Goal: Use online tool/utility: Utilize a website feature to perform a specific function

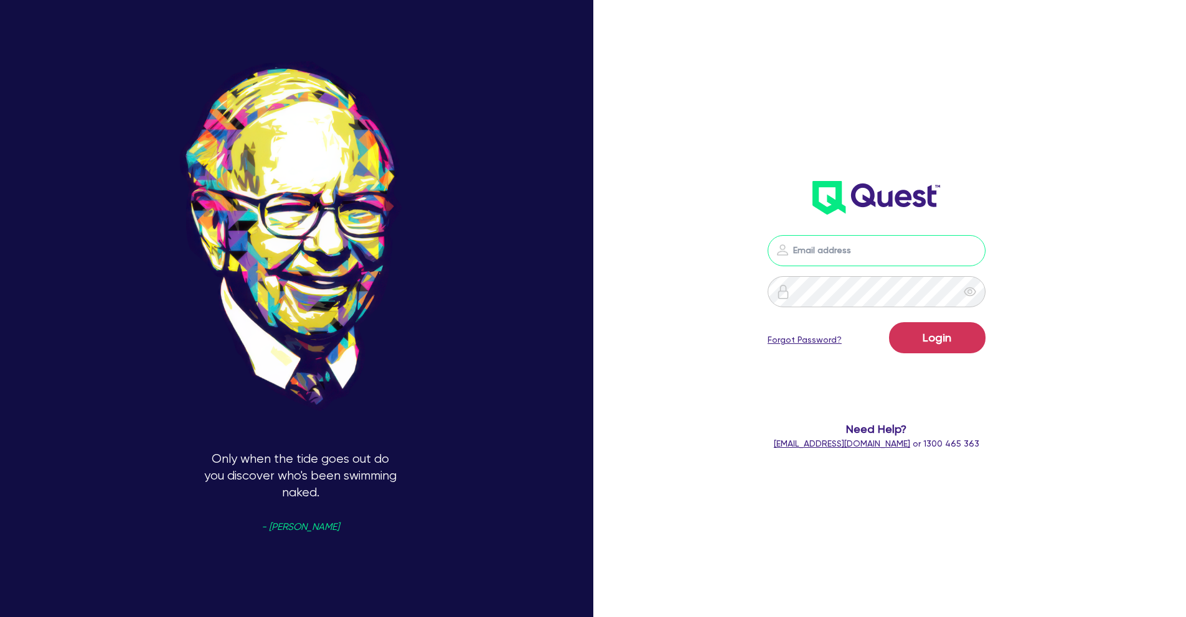
type input "[PERSON_NAME][EMAIL_ADDRESS][PERSON_NAME][DOMAIN_NAME]"
click at [708, 314] on div "[PERSON_NAME][EMAIL_ADDRESS][PERSON_NAME][DOMAIN_NAME] Login Forgot Password? N…" at bounding box center [893, 308] width 395 height 703
click at [939, 343] on button "Login" at bounding box center [937, 337] width 96 height 31
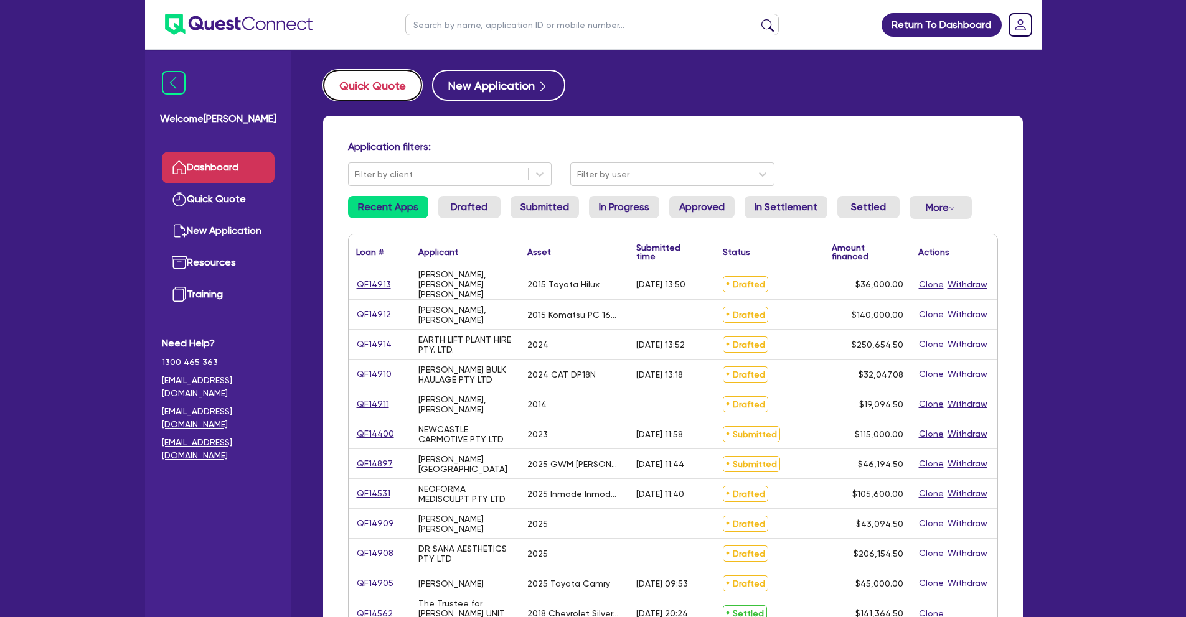
click at [347, 93] on button "Quick Quote" at bounding box center [372, 85] width 99 height 31
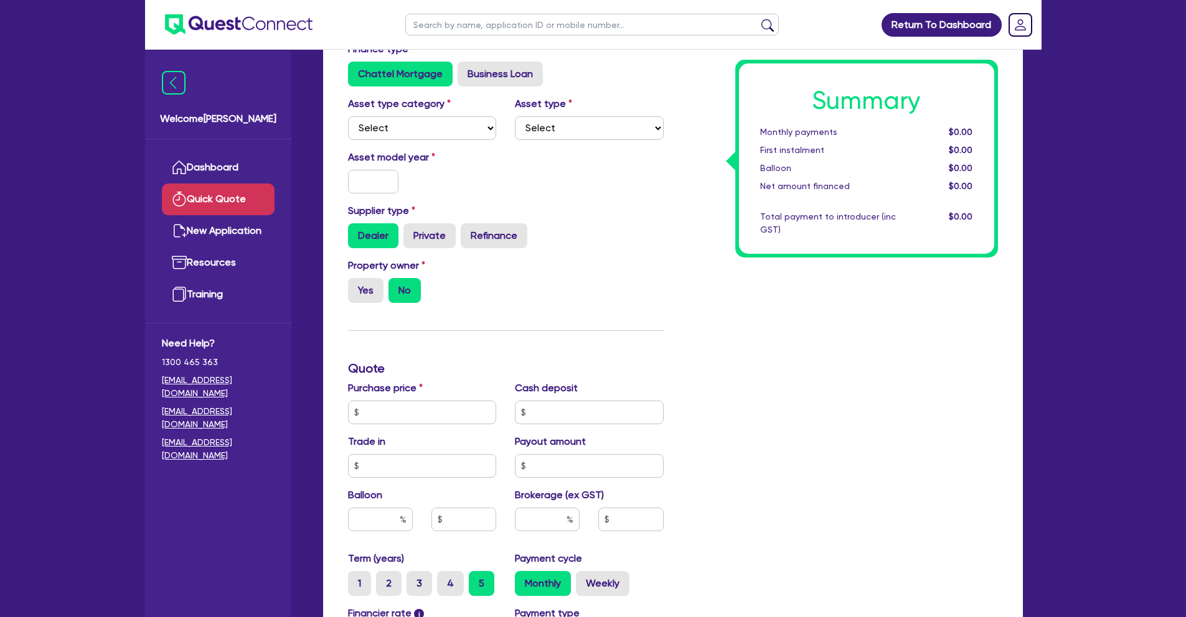
scroll to position [115, 0]
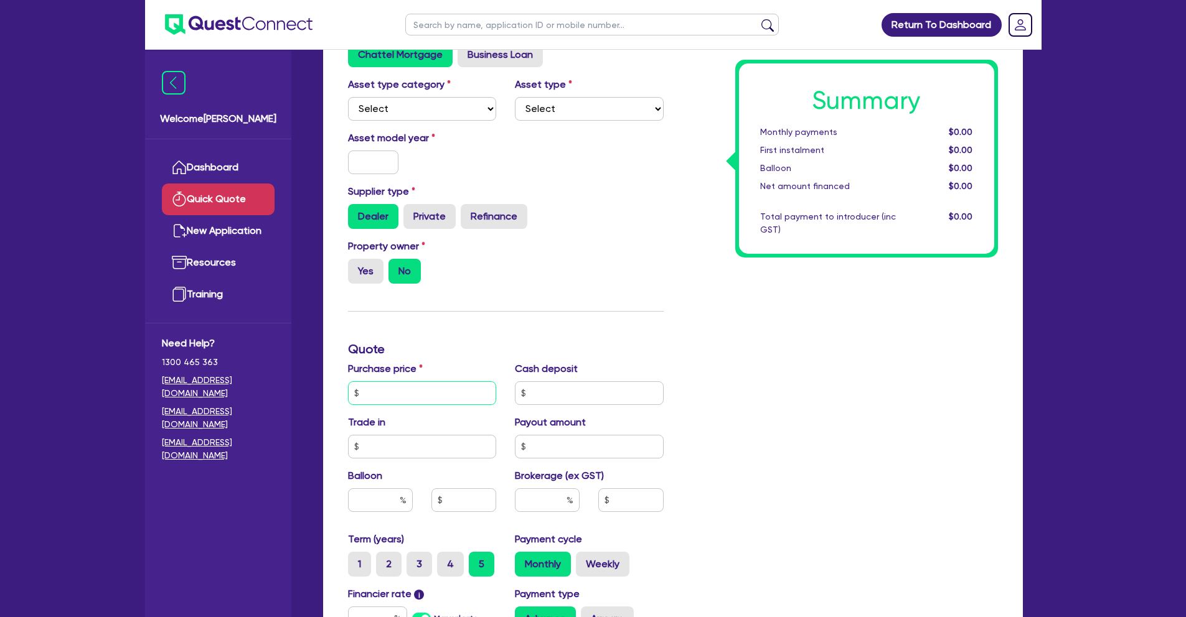
click at [413, 400] on input "text" at bounding box center [422, 394] width 149 height 24
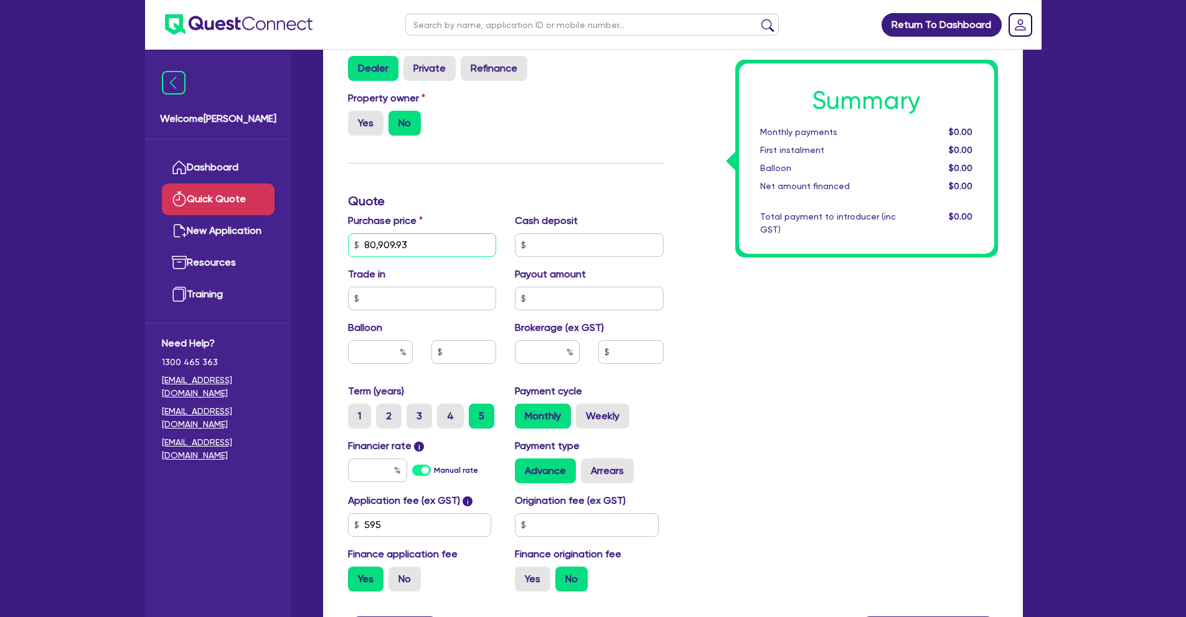
scroll to position [269, 0]
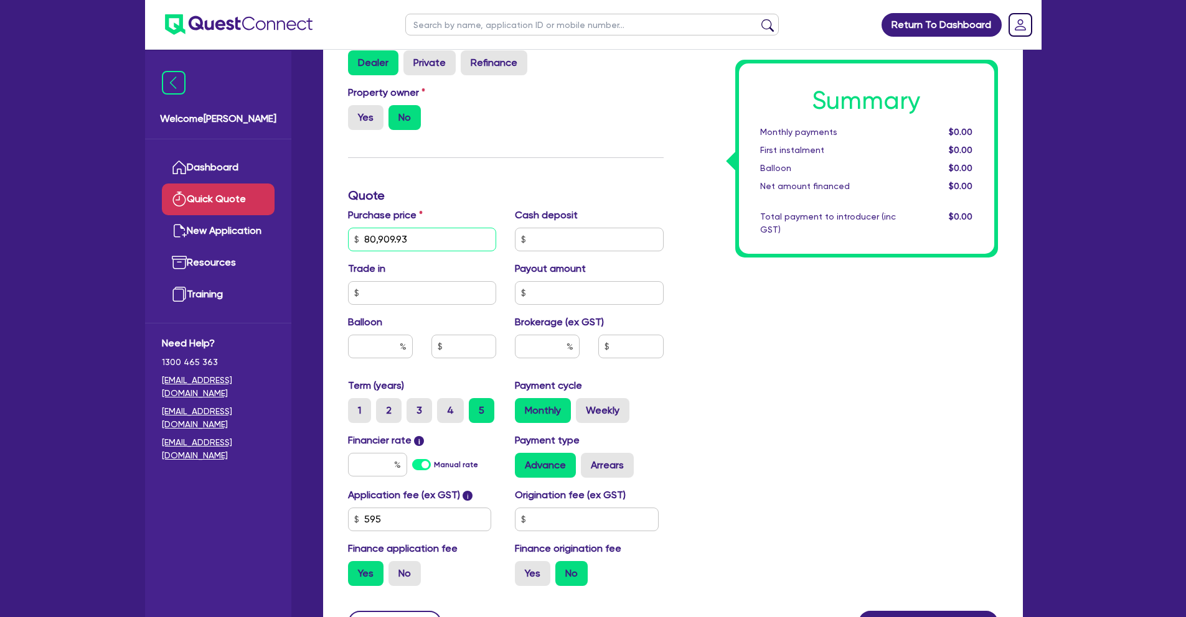
type input "80,909.93"
click at [383, 459] on input "text" at bounding box center [377, 465] width 59 height 24
click at [851, 420] on div "Summary Monthly payments $1,393.09 First instalment $1,393.09 Balloon $0.00 Net…" at bounding box center [840, 233] width 334 height 728
drag, startPoint x: 367, startPoint y: 464, endPoint x: 401, endPoint y: 464, distance: 34.9
click at [401, 464] on input "13.95" at bounding box center [377, 465] width 59 height 24
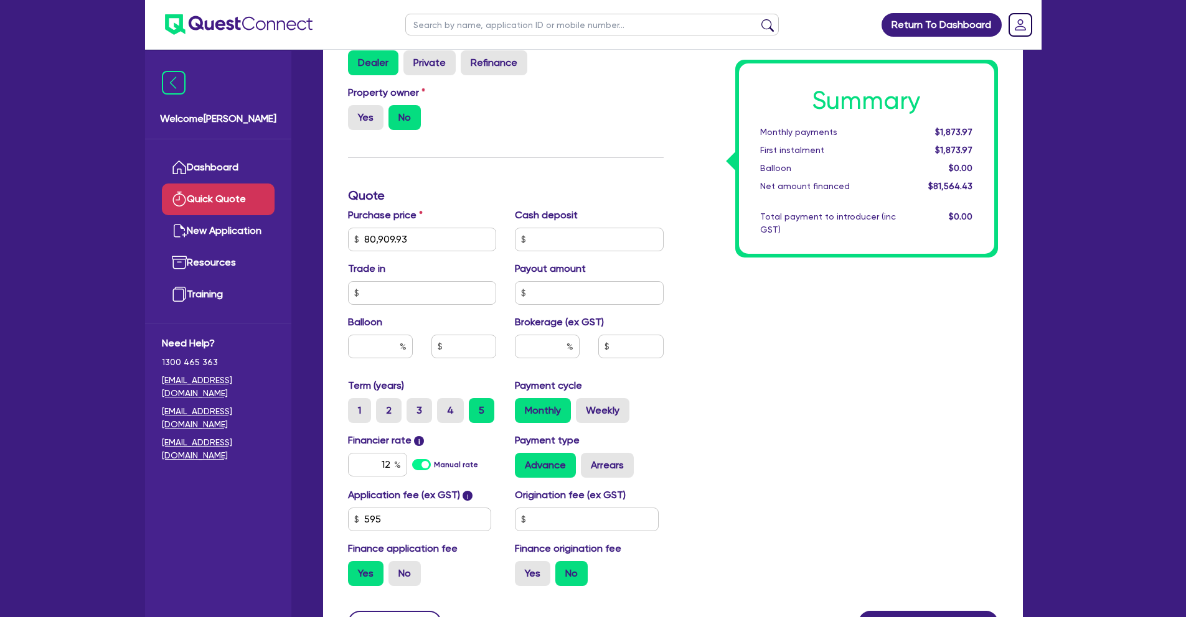
click at [669, 435] on div "Payment type Advance Arrears" at bounding box center [588, 455] width 167 height 45
drag, startPoint x: 416, startPoint y: 241, endPoint x: 340, endPoint y: 237, distance: 76.1
click at [340, 237] on div "Purchase price 80,909.93" at bounding box center [422, 230] width 167 height 44
drag, startPoint x: 377, startPoint y: 465, endPoint x: 402, endPoint y: 465, distance: 25.5
click at [402, 465] on input "12" at bounding box center [377, 465] width 59 height 24
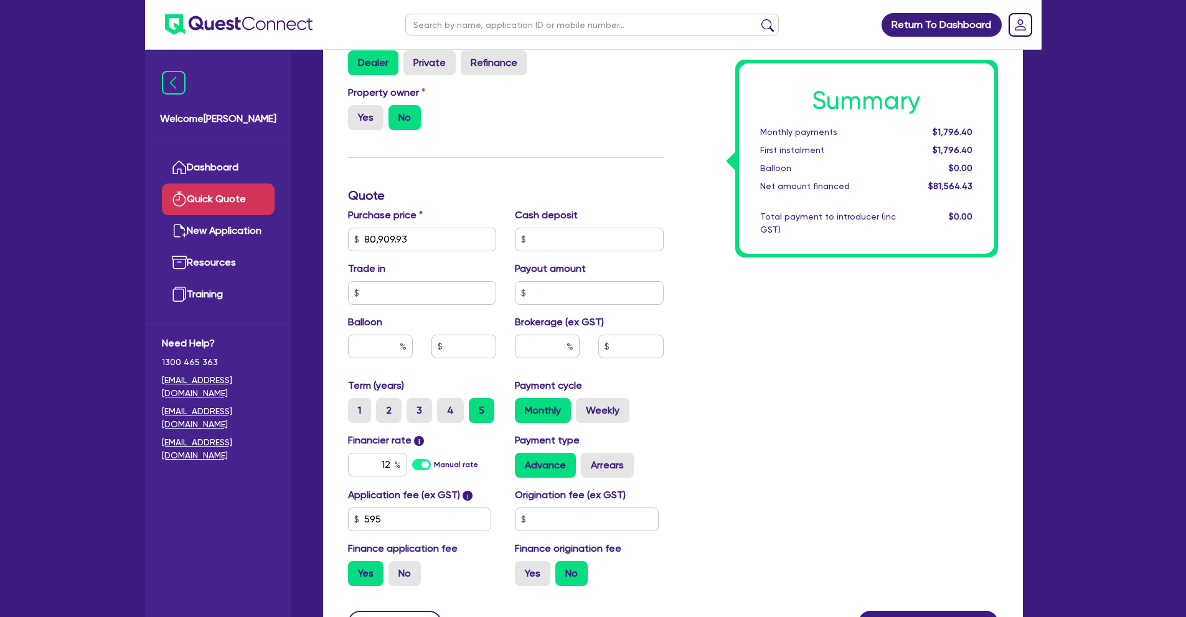
click at [713, 443] on div "Summary Monthly payments $1,796.40 First instalment $1,796.40 Balloon $0.00 Net…" at bounding box center [840, 233] width 334 height 728
drag, startPoint x: 939, startPoint y: 127, endPoint x: 976, endPoint y: 128, distance: 37.4
click at [976, 128] on div "$1,796.40" at bounding box center [943, 132] width 77 height 13
drag, startPoint x: 382, startPoint y: 460, endPoint x: 416, endPoint y: 464, distance: 34.4
click at [416, 464] on div "12 Manual rate" at bounding box center [422, 465] width 149 height 24
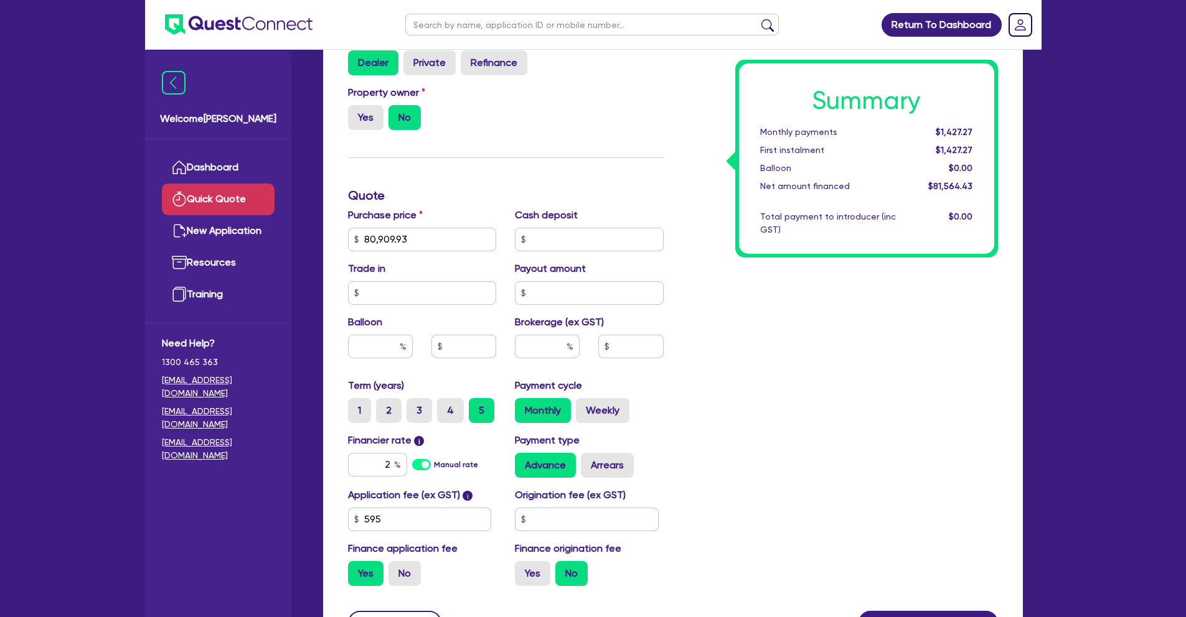
click at [673, 431] on div "Summary Monthly payments $1,427.27 First instalment $1,427.27 Balloon $0.00 Net…" at bounding box center [840, 233] width 334 height 728
drag, startPoint x: 367, startPoint y: 467, endPoint x: 443, endPoint y: 472, distance: 76.1
click at [443, 472] on div "2 Manual rate" at bounding box center [422, 465] width 149 height 24
type input "20"
click at [697, 554] on div "Summary Monthly payments $2,125.54 First instalment $2,125.54 Balloon $0.00 Net…" at bounding box center [840, 233] width 334 height 728
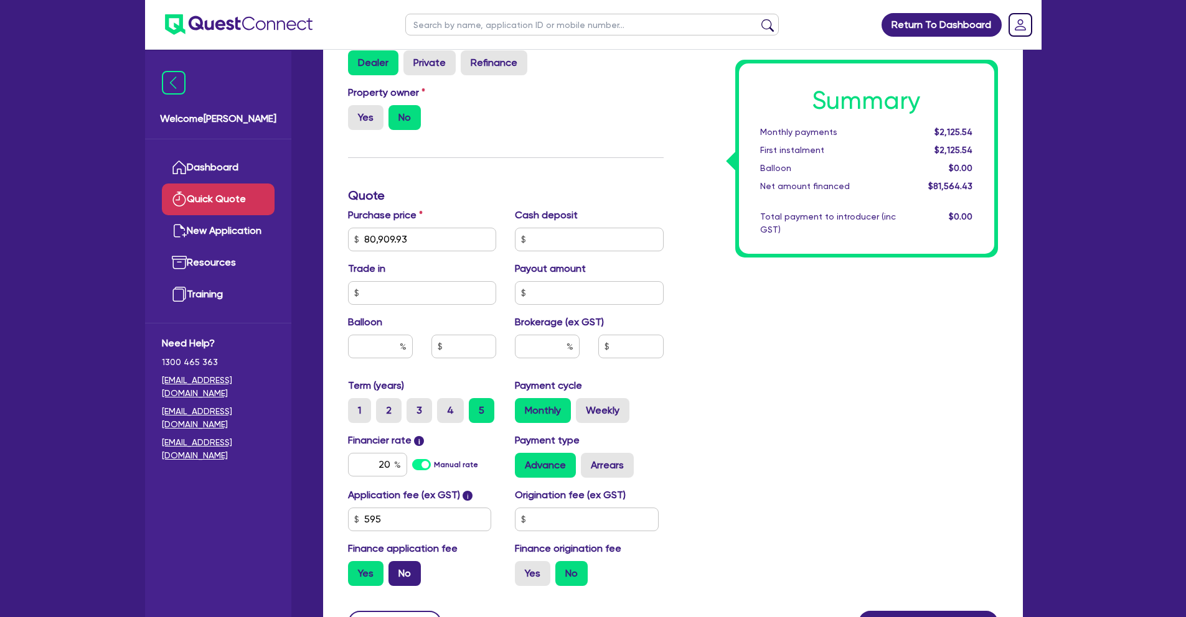
click at [414, 576] on label "No" at bounding box center [404, 573] width 32 height 25
click at [396, 570] on input "No" at bounding box center [392, 565] width 8 height 8
radio input "true"
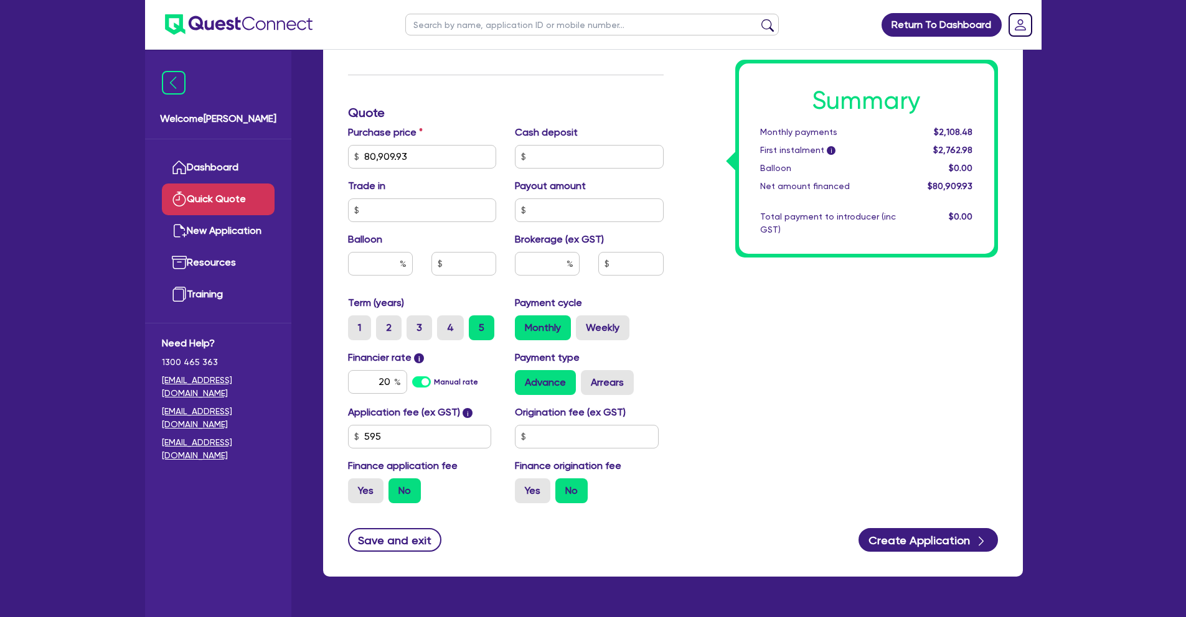
scroll to position [387, 0]
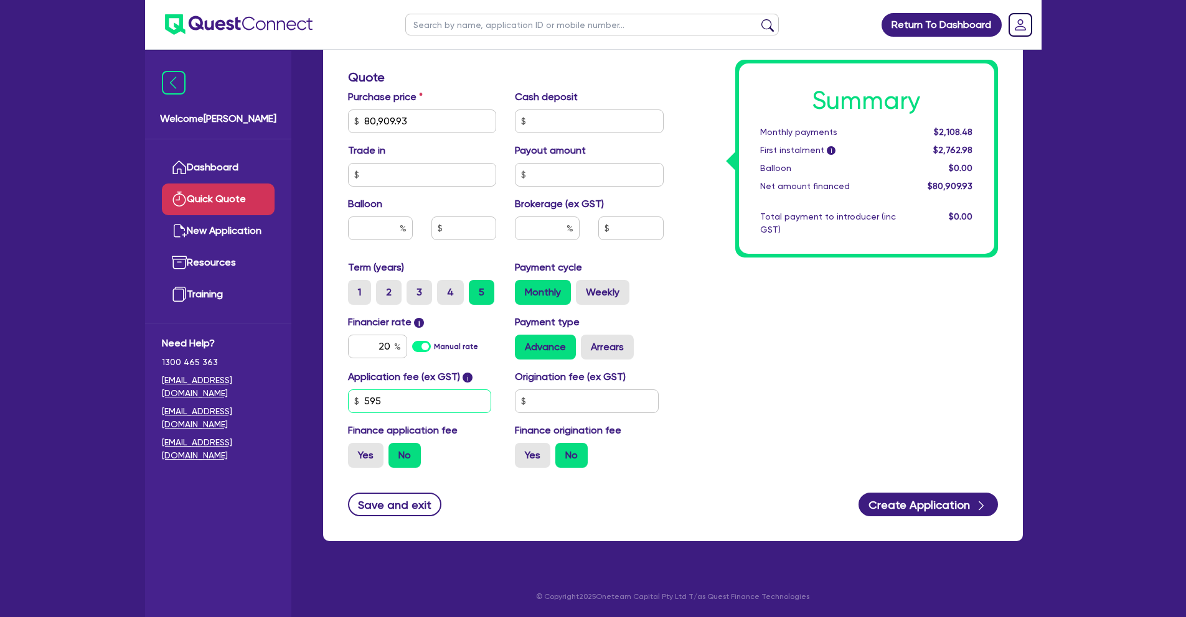
drag, startPoint x: 368, startPoint y: 404, endPoint x: 340, endPoint y: 404, distance: 28.0
click at [340, 404] on div "Application fee (ex GST) i 595" at bounding box center [422, 392] width 167 height 44
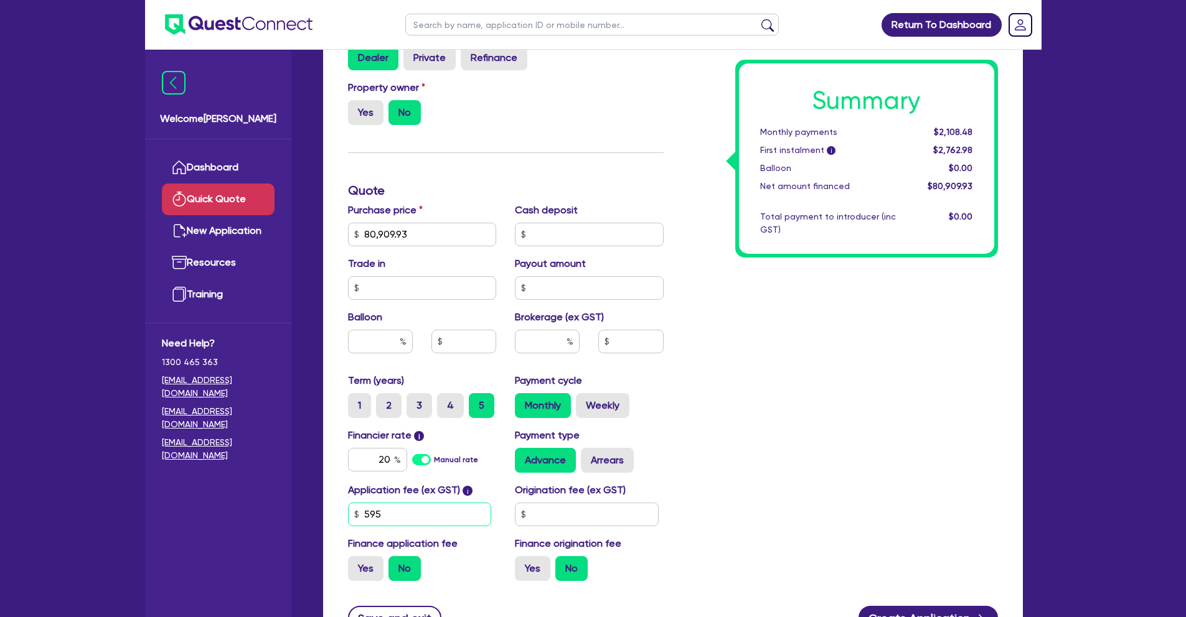
scroll to position [282, 0]
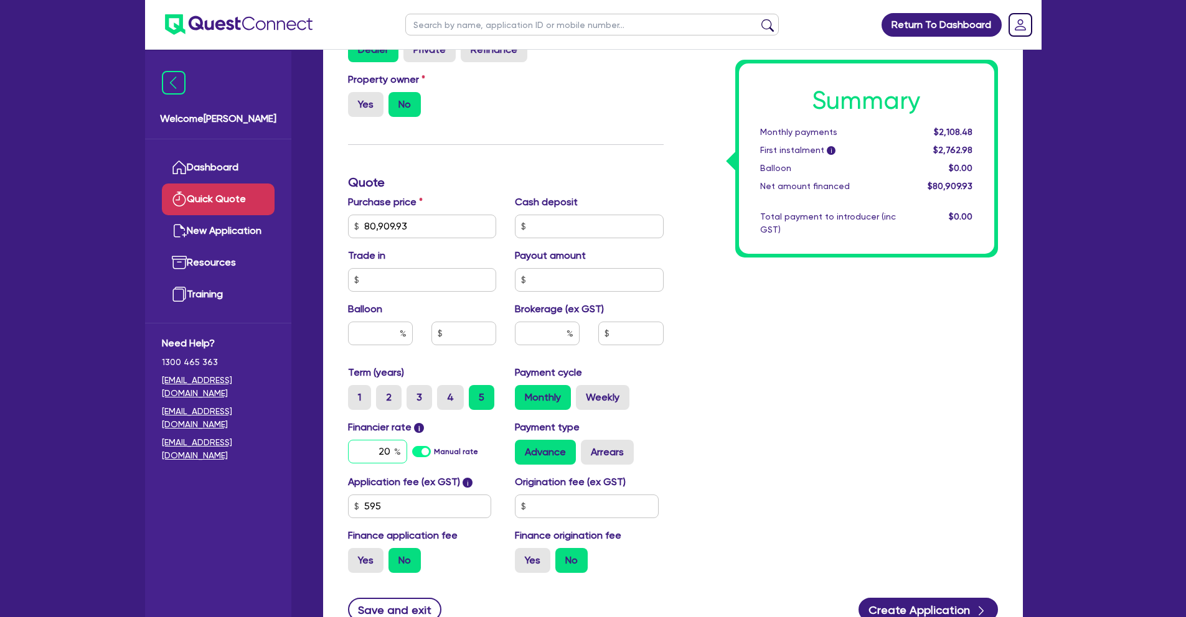
drag, startPoint x: 373, startPoint y: 448, endPoint x: 456, endPoint y: 448, distance: 82.2
click at [456, 448] on div "20 Manual rate" at bounding box center [422, 452] width 149 height 24
type input "12"
click at [759, 429] on div "Summary Monthly payments $1,381.91 First instalment i $2,036.41 Balloon $0.00 N…" at bounding box center [840, 220] width 334 height 728
click at [367, 557] on label "Yes" at bounding box center [365, 560] width 35 height 25
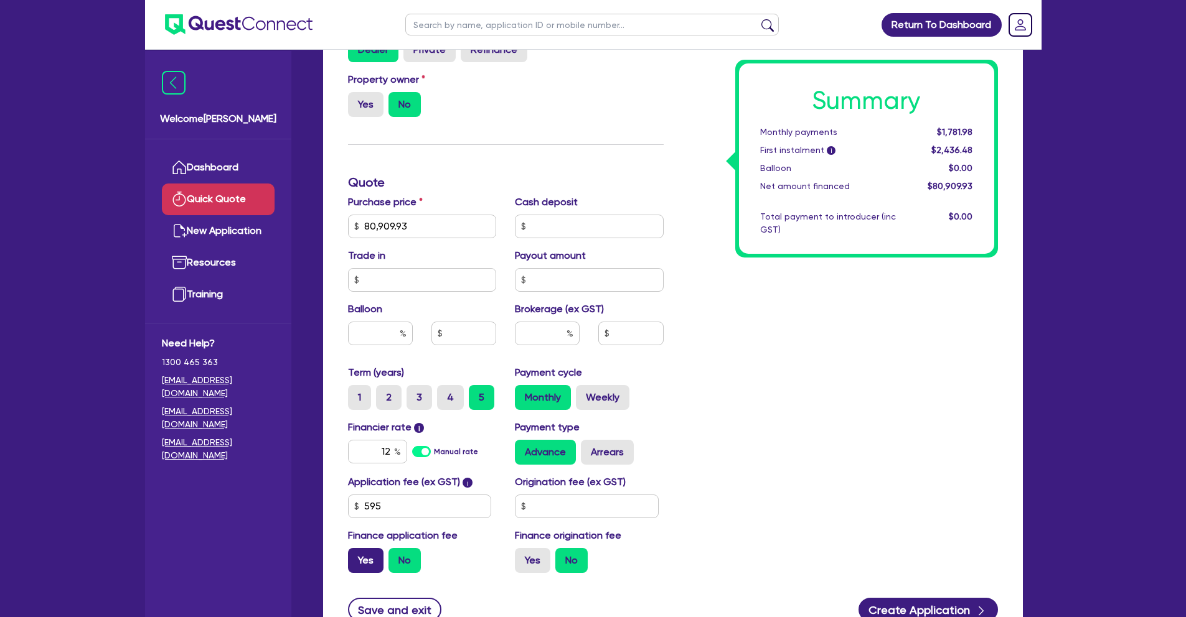
click at [356, 556] on input "Yes" at bounding box center [352, 552] width 8 height 8
radio input "true"
